Goal: Check status: Check status

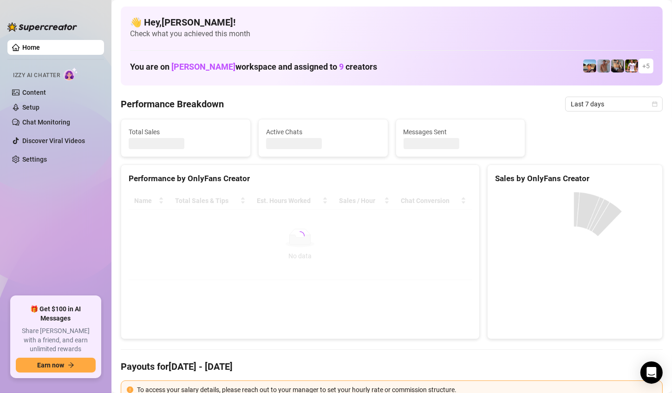
scroll to position [67, 0]
click at [647, 108] on span "Last 7 days" at bounding box center [614, 104] width 86 height 14
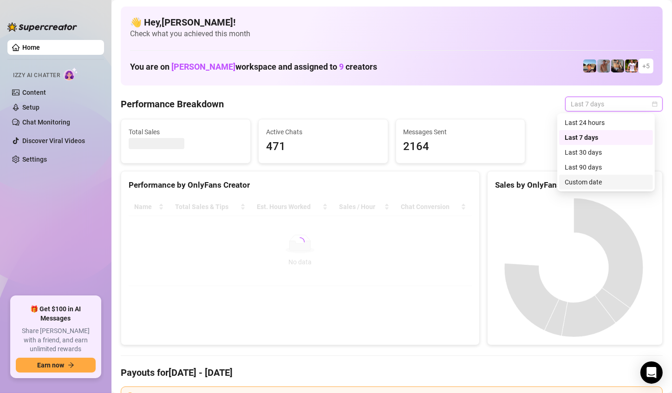
click at [606, 182] on div "Custom date" at bounding box center [606, 182] width 83 height 10
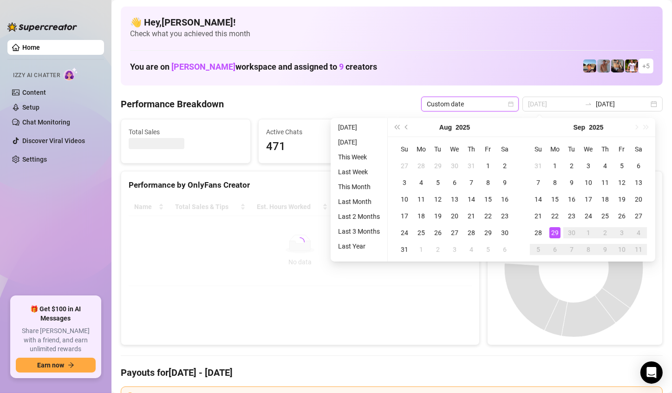
click at [552, 230] on div "29" at bounding box center [554, 232] width 11 height 11
click at [552, 230] on canvas at bounding box center [573, 267] width 157 height 139
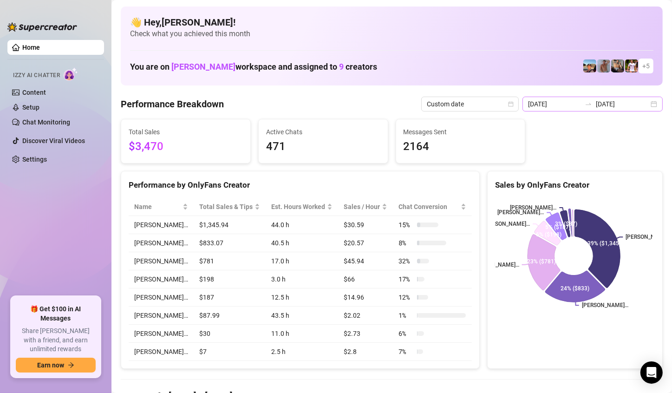
click at [648, 103] on div "2025-09-22 2025-09-29" at bounding box center [593, 104] width 140 height 15
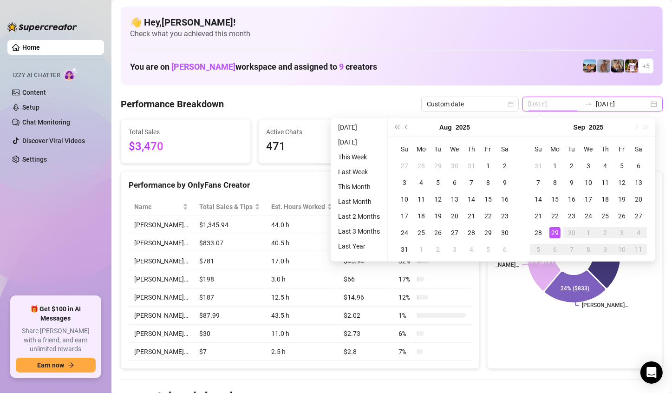
type input "2025-09-29"
click at [555, 232] on div "29" at bounding box center [554, 232] width 11 height 11
click at [555, 232] on icon at bounding box center [556, 226] width 20 height 27
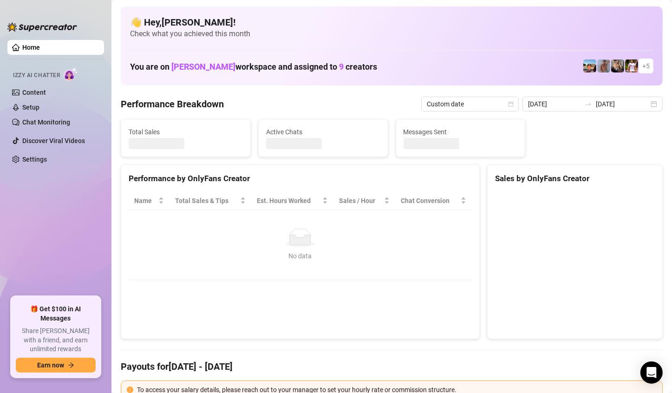
type input "2025-09-29"
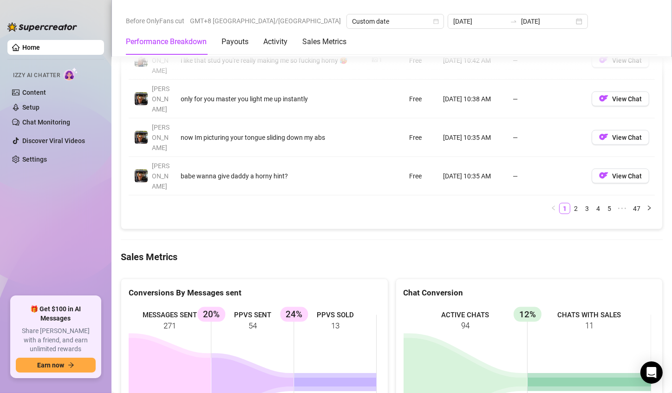
scroll to position [1254, 0]
